Goal: Task Accomplishment & Management: Complete application form

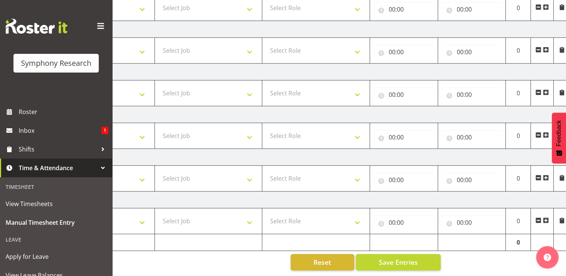
scroll to position [0, 100]
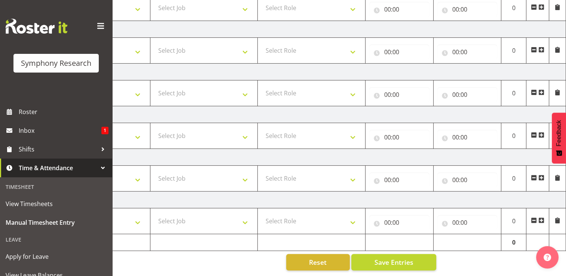
click at [542, 47] on span at bounding box center [542, 50] width 6 height 6
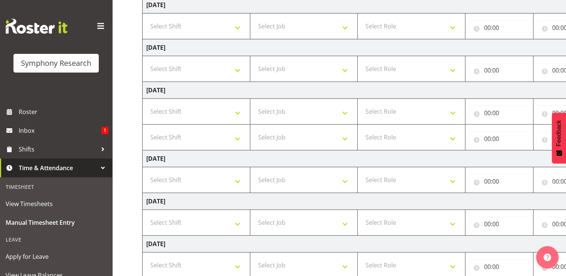
scroll to position [121, 0]
click at [239, 113] on select "Select Shift !!Weekend Residential (Roster IT Shift Label) *Business 9/10am ~ 4…" at bounding box center [196, 111] width 100 height 15
select select "56692"
click at [146, 104] on select "Select Shift !!Weekend Residential (Roster IT Shift Label) *Business 9/10am ~ 4…" at bounding box center [196, 111] width 100 height 15
click at [239, 139] on select "Select Shift !!Weekend Residential (Roster IT Shift Label) *Business 9/10am ~ 4…" at bounding box center [196, 137] width 100 height 15
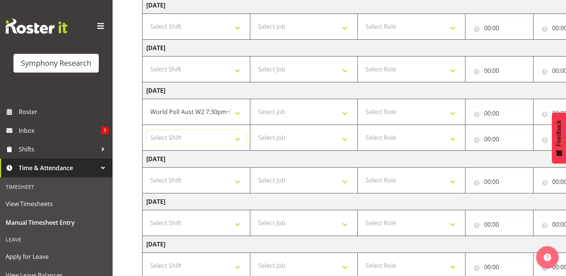
select select "56692"
click at [146, 130] on select "Select Shift !!Weekend Residential (Roster IT Shift Label) *Business 9/10am ~ 4…" at bounding box center [196, 137] width 100 height 15
click at [346, 114] on select "Select Job 550060 IF Admin 553492 World Poll Aus Wave 2 Main 2025 553493 World …" at bounding box center [304, 111] width 100 height 15
select select "10499"
click at [254, 104] on select "Select Job 550060 IF Admin 553492 World Poll Aus Wave 2 Main 2025 553493 World …" at bounding box center [304, 111] width 100 height 15
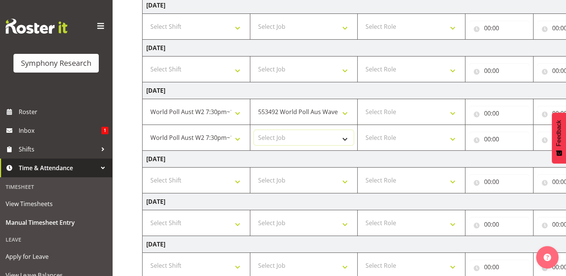
click at [344, 137] on select "Select Job 550060 IF Admin 553492 World Poll Aus Wave 2 Main 2025 553493 World …" at bounding box center [304, 137] width 100 height 15
select select "10499"
click at [254, 130] on select "Select Job 550060 IF Admin 553492 World Poll Aus Wave 2 Main 2025 553493 World …" at bounding box center [304, 137] width 100 height 15
click at [455, 114] on select "Select Role Briefing Interviewing" at bounding box center [412, 111] width 100 height 15
select select "297"
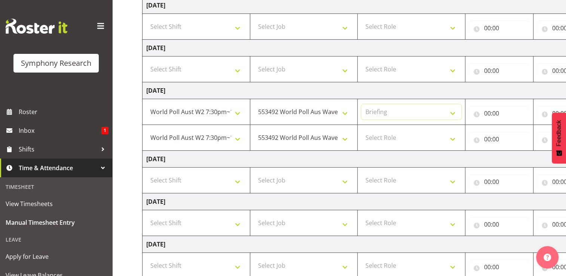
click at [362, 104] on select "Select Role Briefing Interviewing" at bounding box center [412, 111] width 100 height 15
drag, startPoint x: 454, startPoint y: 138, endPoint x: 444, endPoint y: 138, distance: 10.1
click at [454, 138] on select "Select Role Briefing Interviewing" at bounding box center [412, 137] width 100 height 15
select select "47"
click at [362, 130] on select "Select Role Briefing Interviewing" at bounding box center [412, 137] width 100 height 15
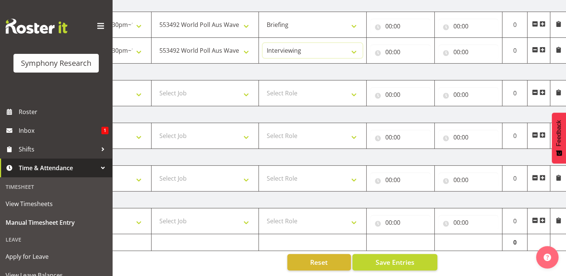
scroll to position [0, 100]
drag, startPoint x: 527, startPoint y: 270, endPoint x: 553, endPoint y: 269, distance: 25.8
click at [553, 269] on div "Manual Timesheets [DATE] - [DATE] Shift Job Role Start Time End Time Total [DAT…" at bounding box center [339, 44] width 454 height 464
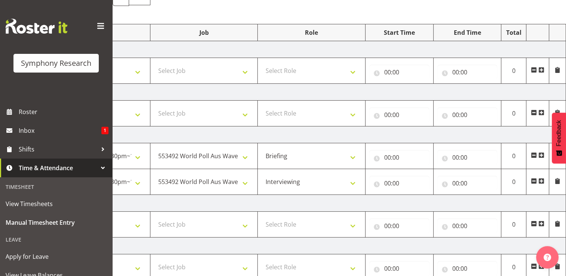
scroll to position [70, 0]
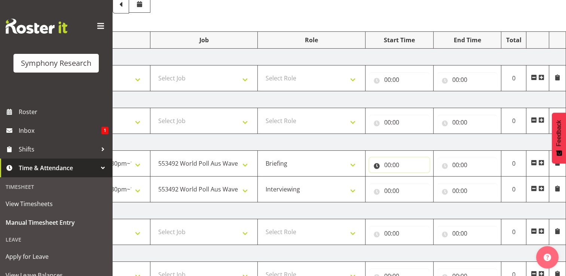
click at [394, 163] on input "00:00" at bounding box center [399, 165] width 60 height 15
click at [420, 184] on select "00 01 02 03 04 05 06 07 08 09 10 11 12 13 14 15 16 17 18 19 20 21 22 23" at bounding box center [420, 184] width 17 height 15
select select "18"
click at [412, 177] on select "00 01 02 03 04 05 06 07 08 09 10 11 12 13 14 15 16 17 18 19 20 21 22 23" at bounding box center [420, 184] width 17 height 15
type input "18:00"
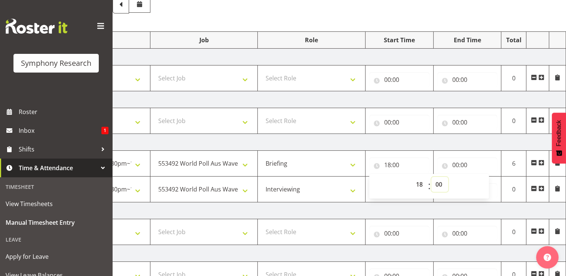
click at [439, 183] on select "00 01 02 03 04 05 06 07 08 09 10 11 12 13 14 15 16 17 18 19 20 21 22 23 24 25 2…" at bounding box center [440, 184] width 17 height 15
select select "30"
click at [432, 177] on select "00 01 02 03 04 05 06 07 08 09 10 11 12 13 14 15 16 17 18 19 20 21 22 23 24 25 2…" at bounding box center [440, 184] width 17 height 15
type input "18:30"
click at [466, 166] on input "00:00" at bounding box center [468, 165] width 60 height 15
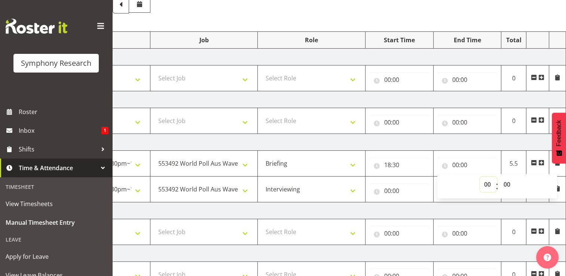
click at [485, 185] on select "00 01 02 03 04 05 06 07 08 09 10 11 12 13 14 15 16 17 18 19 20 21 22 23" at bounding box center [488, 184] width 17 height 15
select select "18"
click at [480, 177] on select "00 01 02 03 04 05 06 07 08 09 10 11 12 13 14 15 16 17 18 19 20 21 22 23" at bounding box center [488, 184] width 17 height 15
type input "18:00"
click at [508, 184] on select "00 01 02 03 04 05 06 07 08 09 10 11 12 13 14 15 16 17 18 19 20 21 22 23 24 25 2…" at bounding box center [508, 184] width 17 height 15
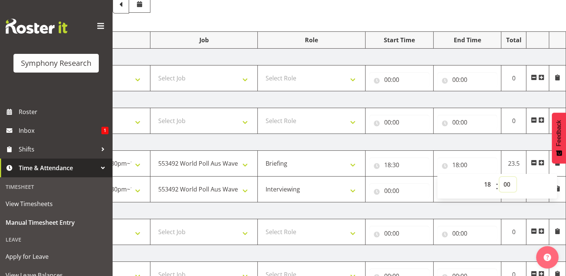
select select "35"
click at [500, 177] on select "00 01 02 03 04 05 06 07 08 09 10 11 12 13 14 15 16 17 18 19 20 21 22 23 24 25 2…" at bounding box center [508, 184] width 17 height 15
type input "18:35"
click at [393, 189] on input "00:00" at bounding box center [399, 190] width 60 height 15
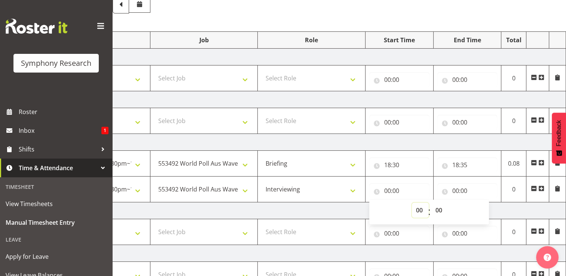
click at [420, 211] on select "00 01 02 03 04 05 06 07 08 09 10 11 12 13 14 15 16 17 18 19 20 21 22 23" at bounding box center [420, 210] width 17 height 15
select select "18"
click at [412, 203] on select "00 01 02 03 04 05 06 07 08 09 10 11 12 13 14 15 16 17 18 19 20 21 22 23" at bounding box center [420, 210] width 17 height 15
type input "18:00"
click at [439, 209] on select "00 01 02 03 04 05 06 07 08 09 10 11 12 13 14 15 16 17 18 19 20 21 22 23 24 25 2…" at bounding box center [440, 210] width 17 height 15
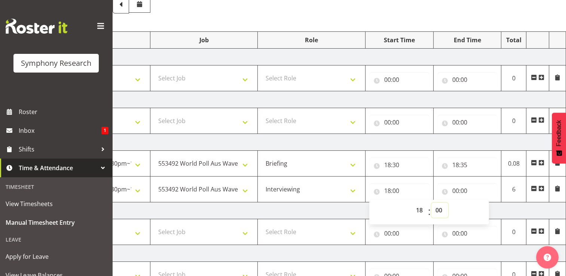
select select "35"
click at [432, 203] on select "00 01 02 03 04 05 06 07 08 09 10 11 12 13 14 15 16 17 18 19 20 21 22 23 24 25 2…" at bounding box center [440, 210] width 17 height 15
type input "18:35"
click at [466, 192] on input "00:00" at bounding box center [468, 190] width 60 height 15
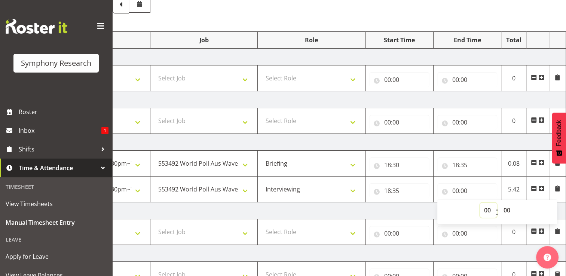
click at [490, 209] on select "00 01 02 03 04 05 06 07 08 09 10 11 12 13 14 15 16 17 18 19 20 21 22 23" at bounding box center [488, 210] width 17 height 15
select select "22"
click at [480, 203] on select "00 01 02 03 04 05 06 07 08 09 10 11 12 13 14 15 16 17 18 19 20 21 22 23" at bounding box center [488, 210] width 17 height 15
type input "22:00"
click at [510, 210] on select "00 01 02 03 04 05 06 07 08 09 10 11 12 13 14 15 16 17 18 19 20 21 22 23 24 25 2…" at bounding box center [508, 210] width 17 height 15
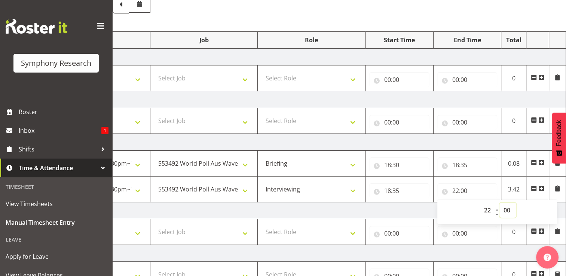
select select "30"
click at [500, 203] on select "00 01 02 03 04 05 06 07 08 09 10 11 12 13 14 15 16 17 18 19 20 21 22 23 24 25 2…" at bounding box center [508, 210] width 17 height 15
type input "22:30"
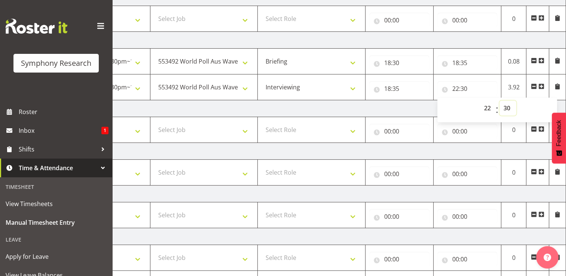
scroll to position [213, 0]
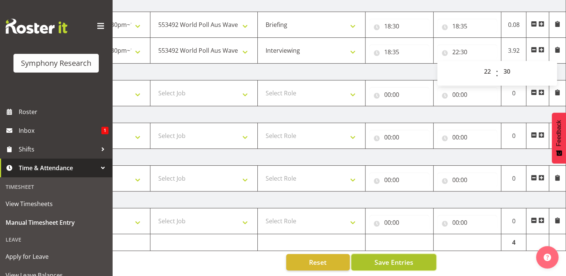
click at [400, 257] on span "Save Entries" at bounding box center [393, 262] width 39 height 10
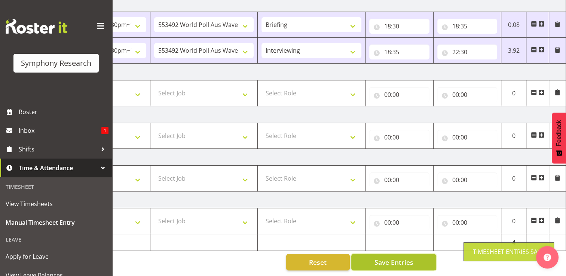
click at [401, 257] on span "Save Entries" at bounding box center [393, 262] width 39 height 10
